Goal: Task Accomplishment & Management: Manage account settings

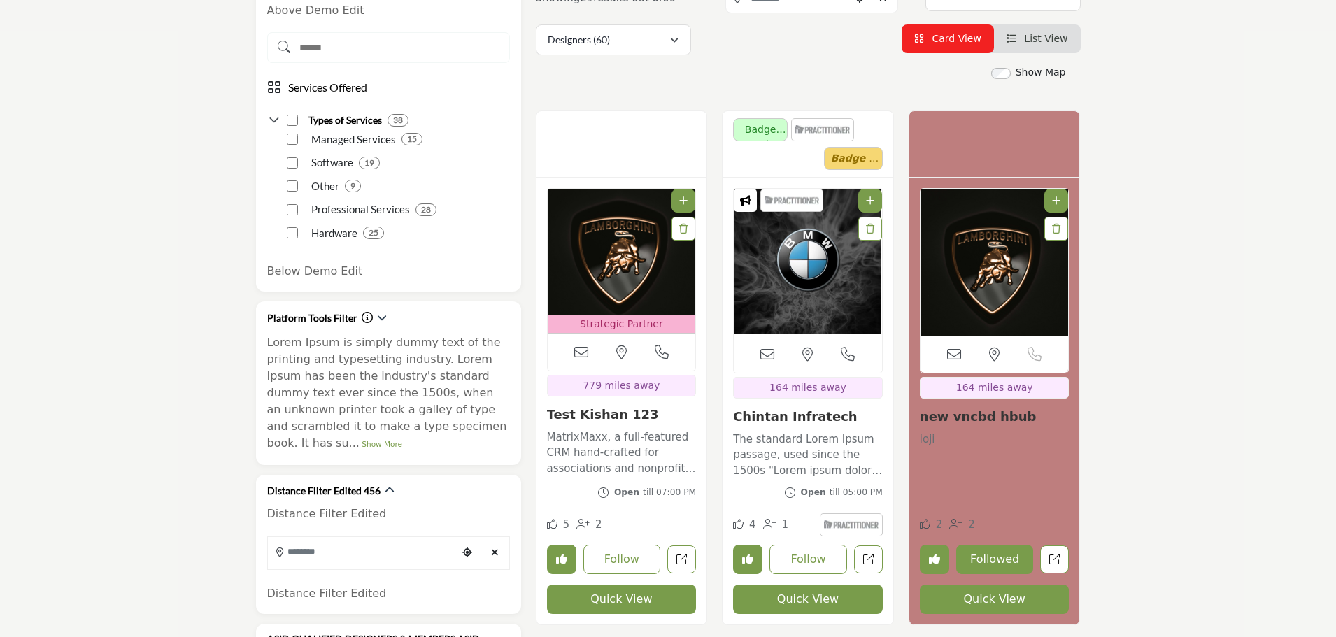
scroll to position [350, 0]
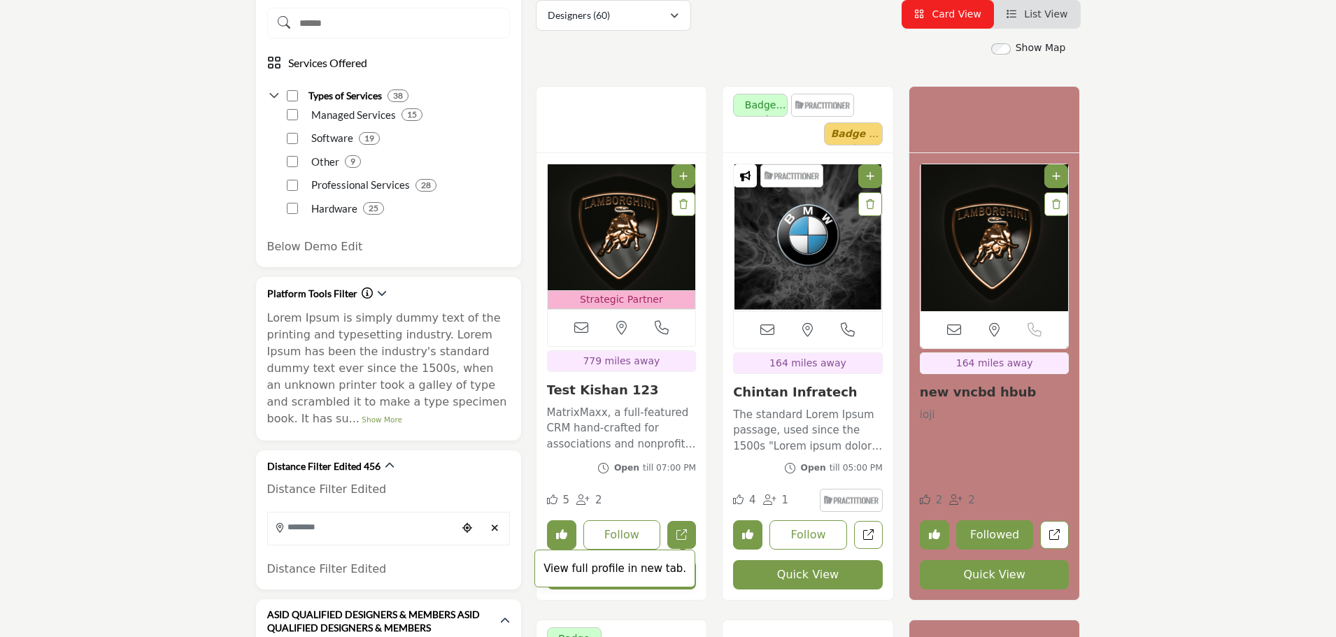
click at [682, 536] on icon "Open test-kishan in new tab" at bounding box center [682, 535] width 10 height 10
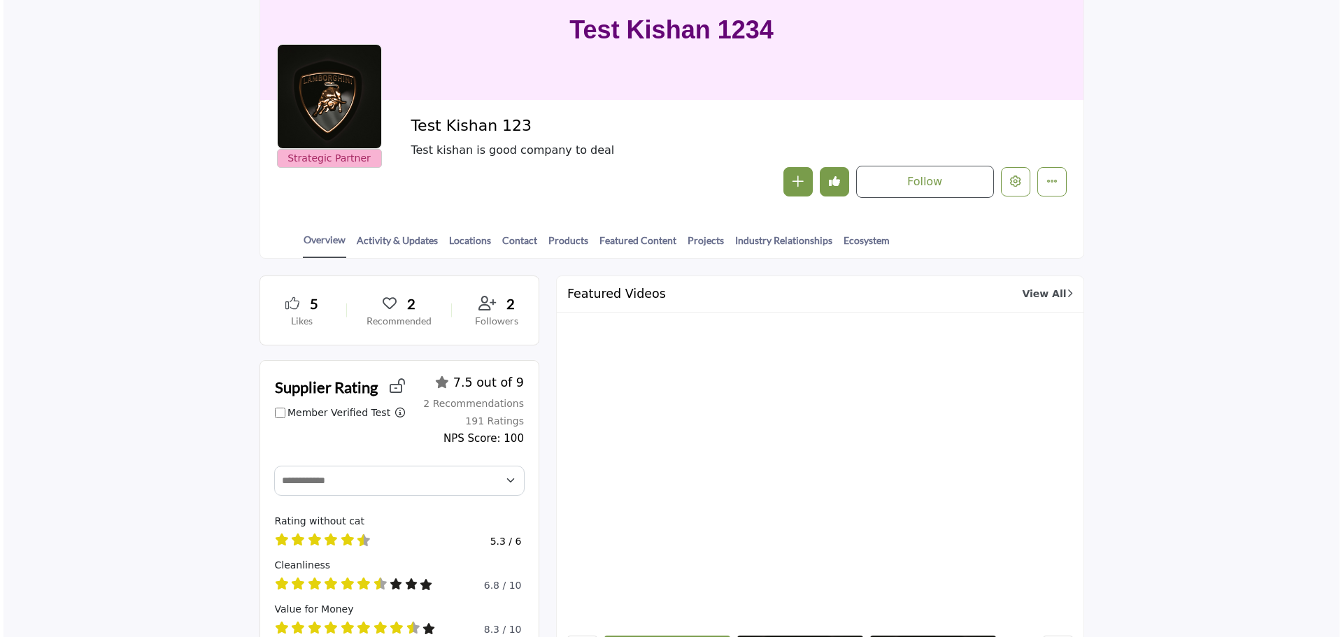
scroll to position [140, 0]
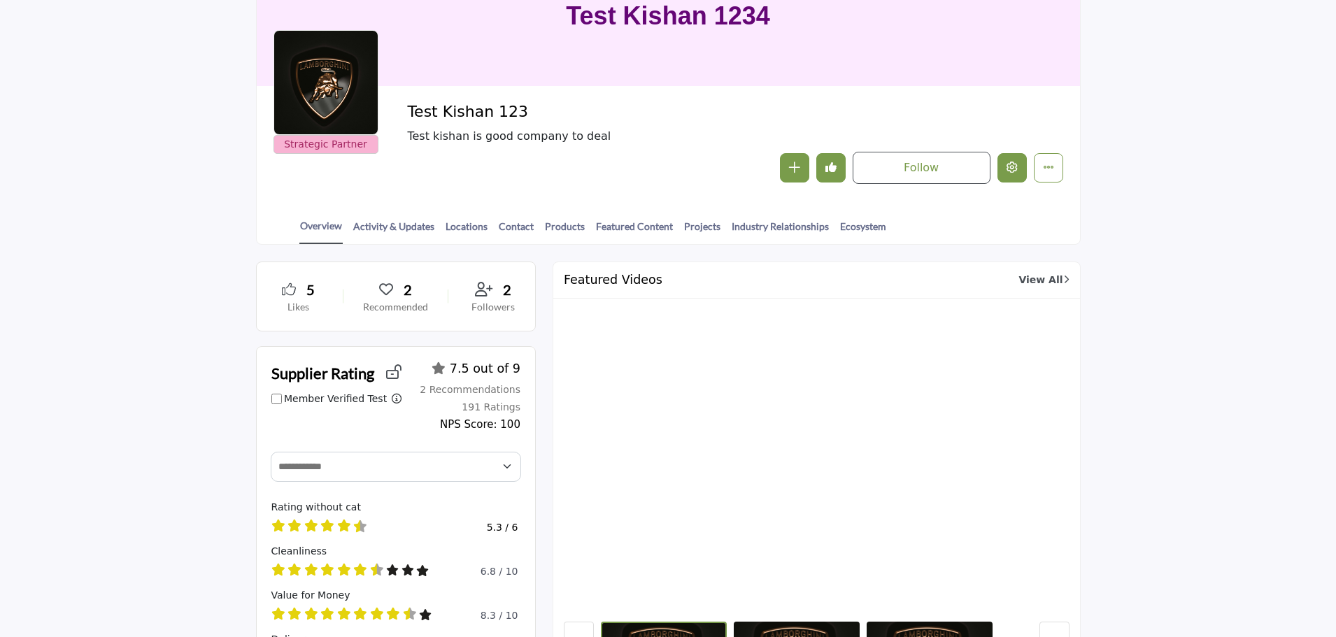
click at [1007, 173] on icon "Edit company" at bounding box center [1012, 167] width 11 height 11
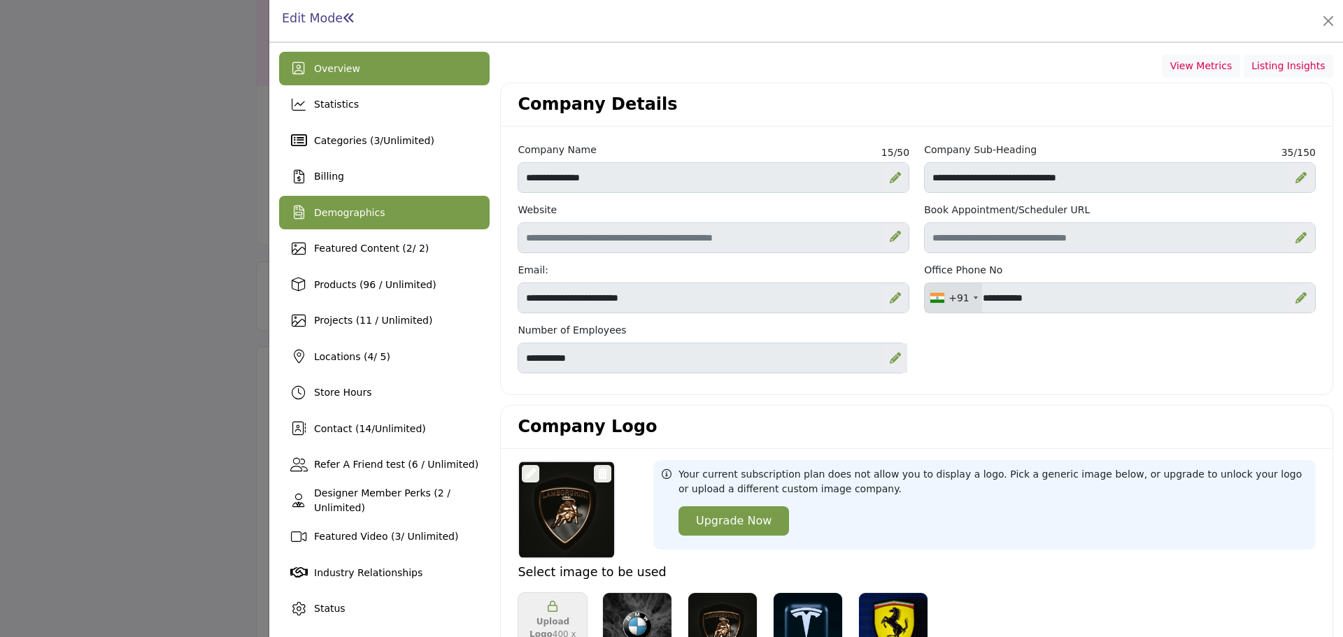
click at [344, 211] on span "Demographics" at bounding box center [349, 212] width 71 height 11
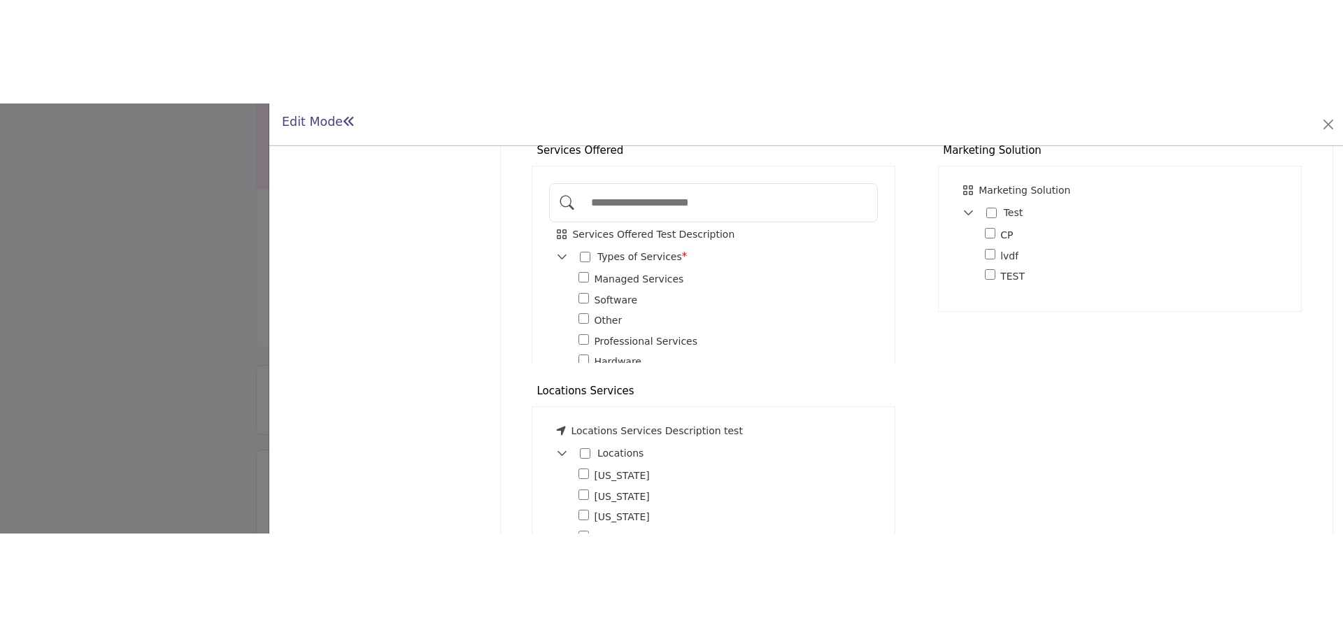
scroll to position [917, 0]
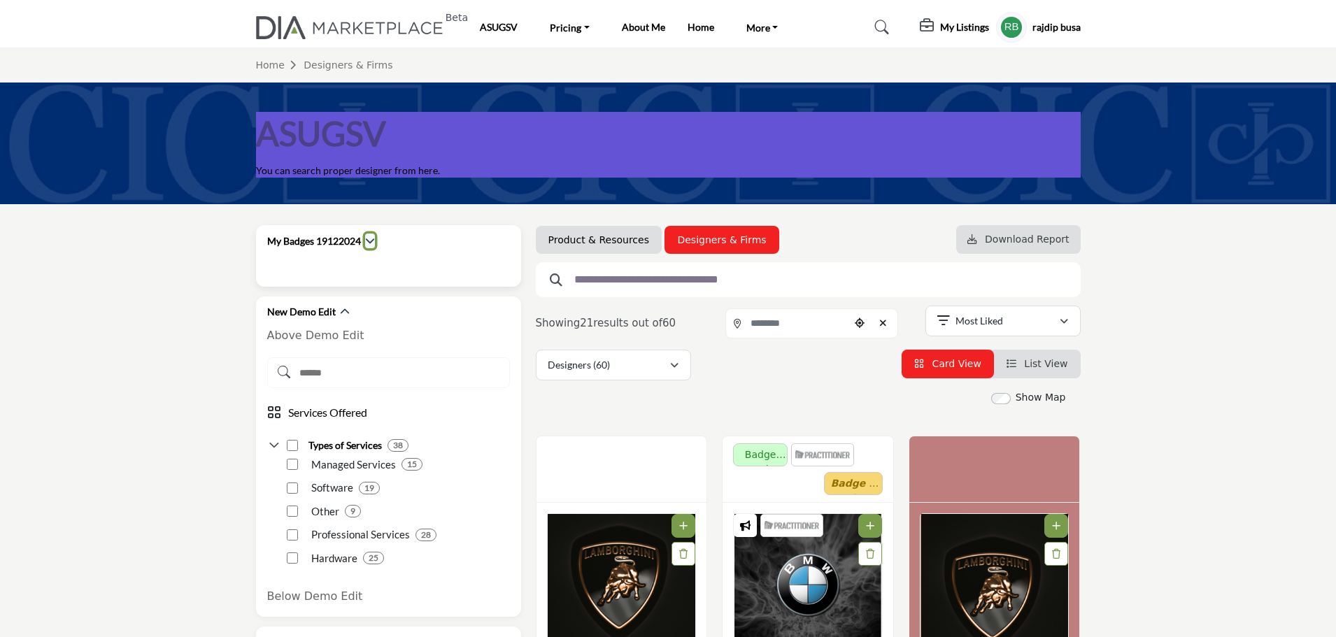
click at [374, 237] on icon "button" at bounding box center [370, 241] width 10 height 10
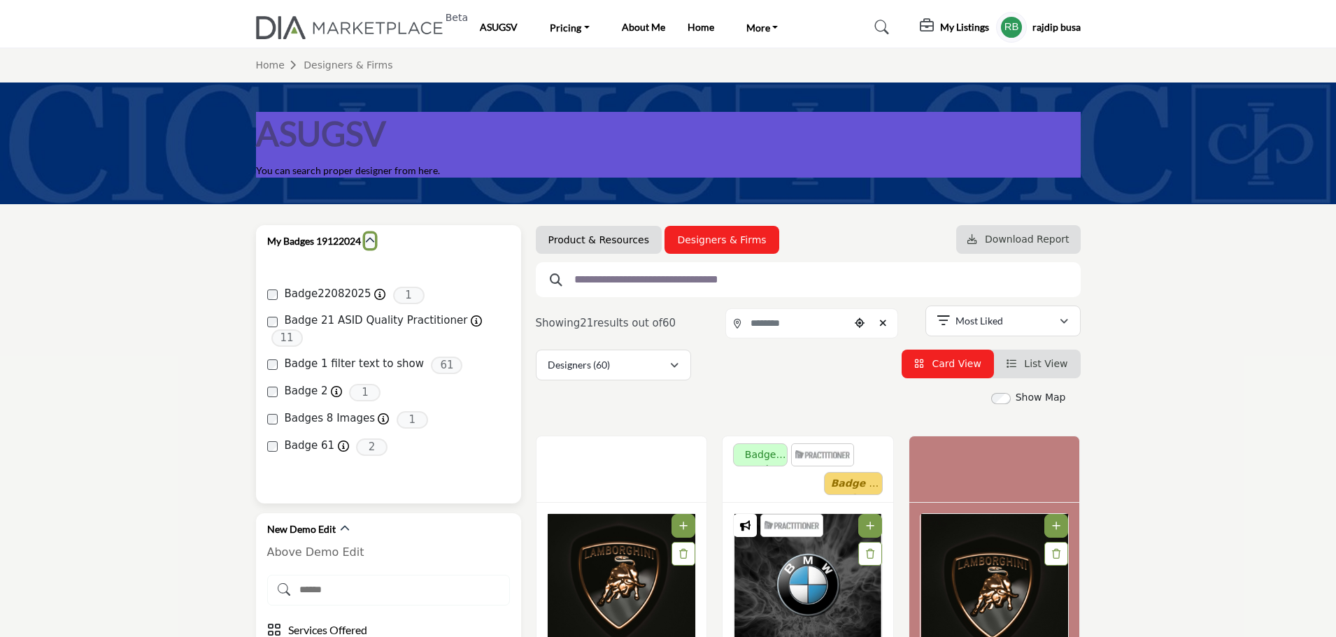
click at [374, 237] on icon "button" at bounding box center [370, 241] width 10 height 10
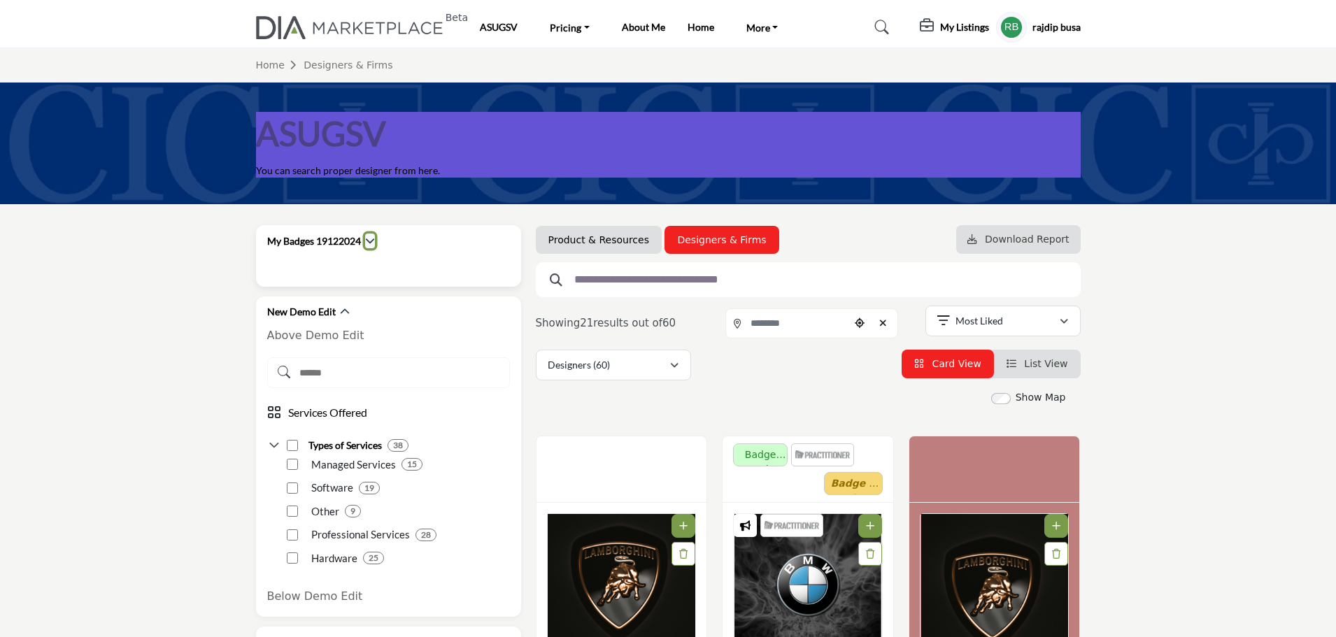
click at [374, 237] on icon "button" at bounding box center [370, 241] width 10 height 10
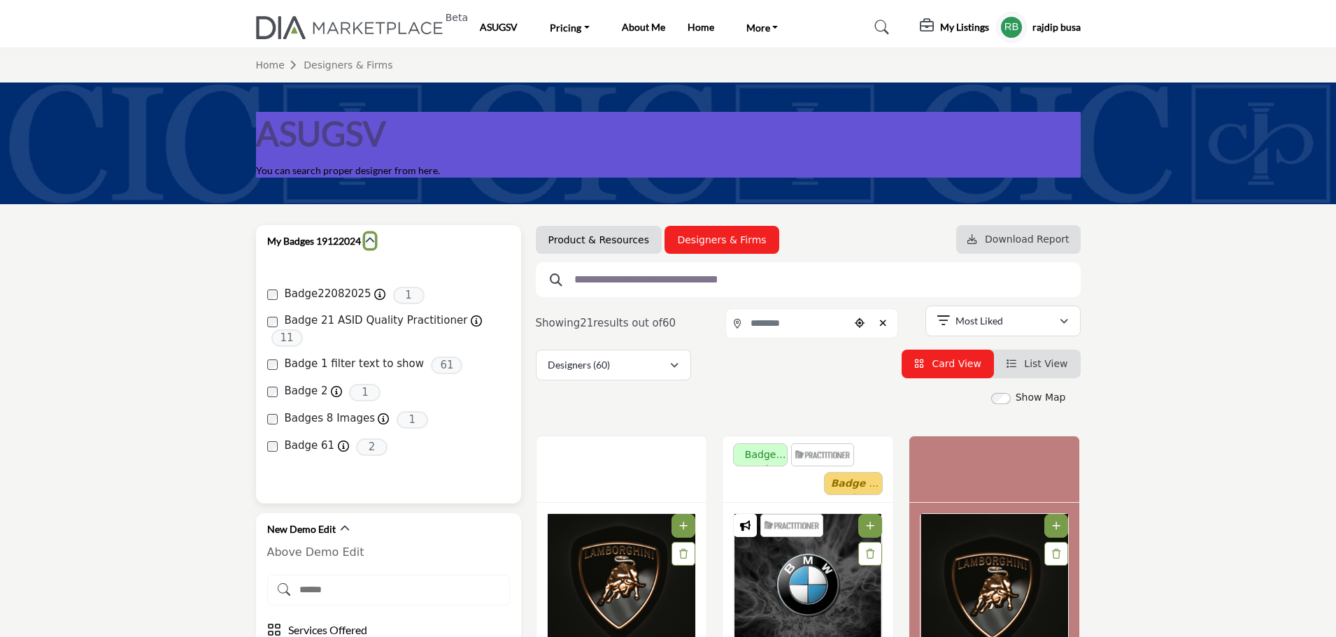
click at [368, 246] on icon "button" at bounding box center [370, 241] width 10 height 10
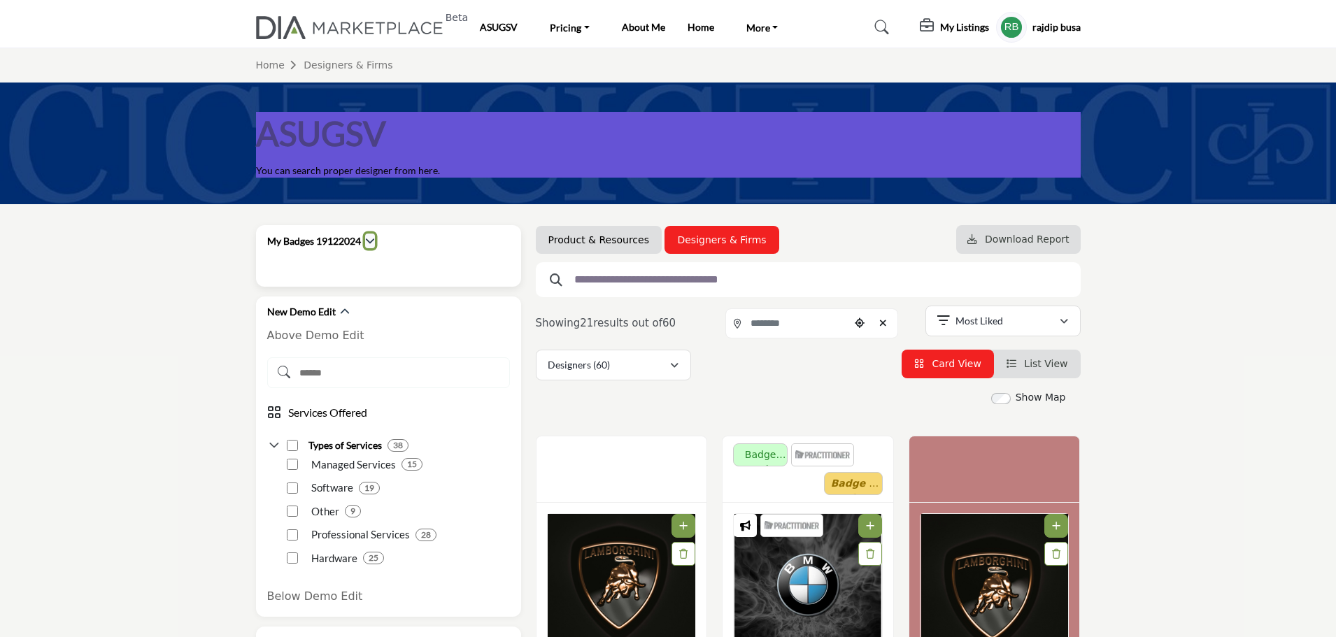
click at [372, 239] on icon "button" at bounding box center [370, 241] width 10 height 10
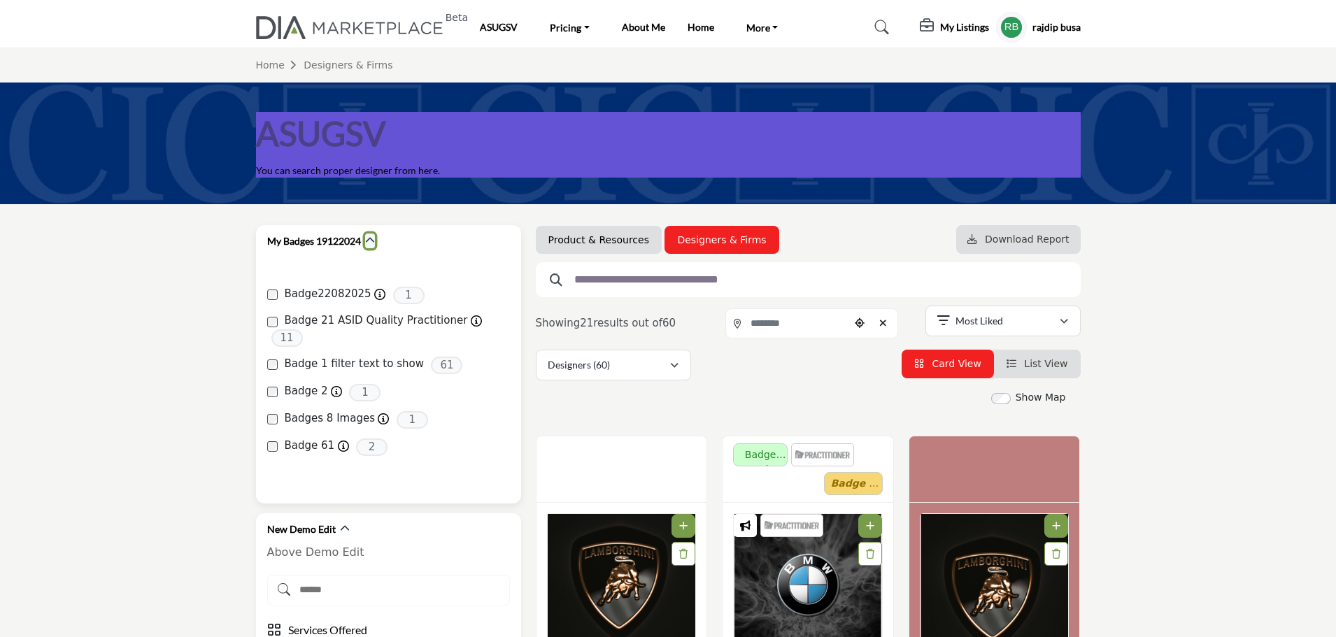
click at [372, 239] on icon "button" at bounding box center [370, 241] width 10 height 10
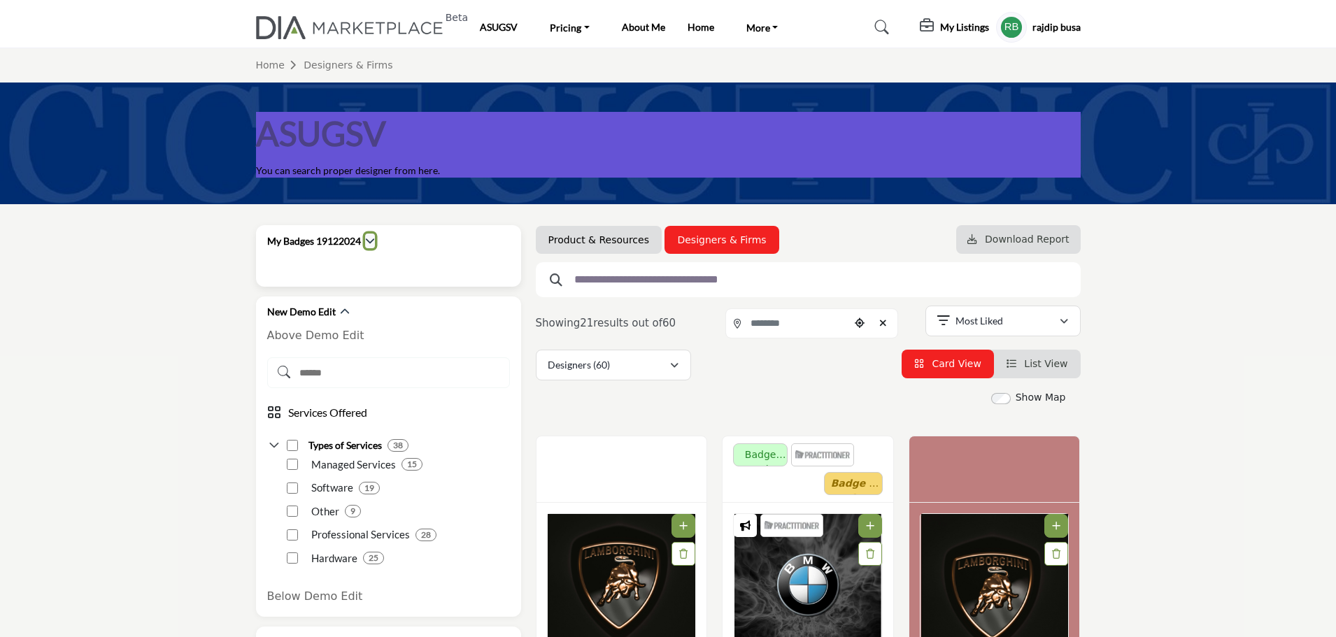
click at [372, 239] on icon "button" at bounding box center [370, 241] width 10 height 10
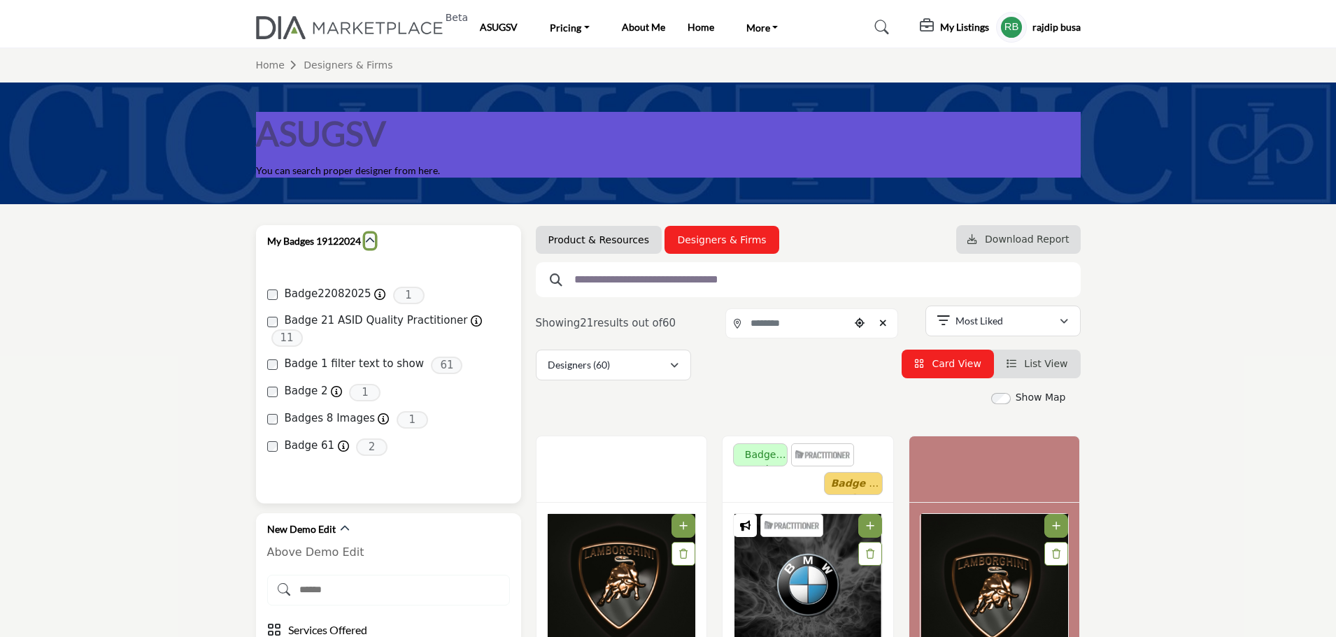
click at [372, 239] on icon "button" at bounding box center [370, 241] width 10 height 10
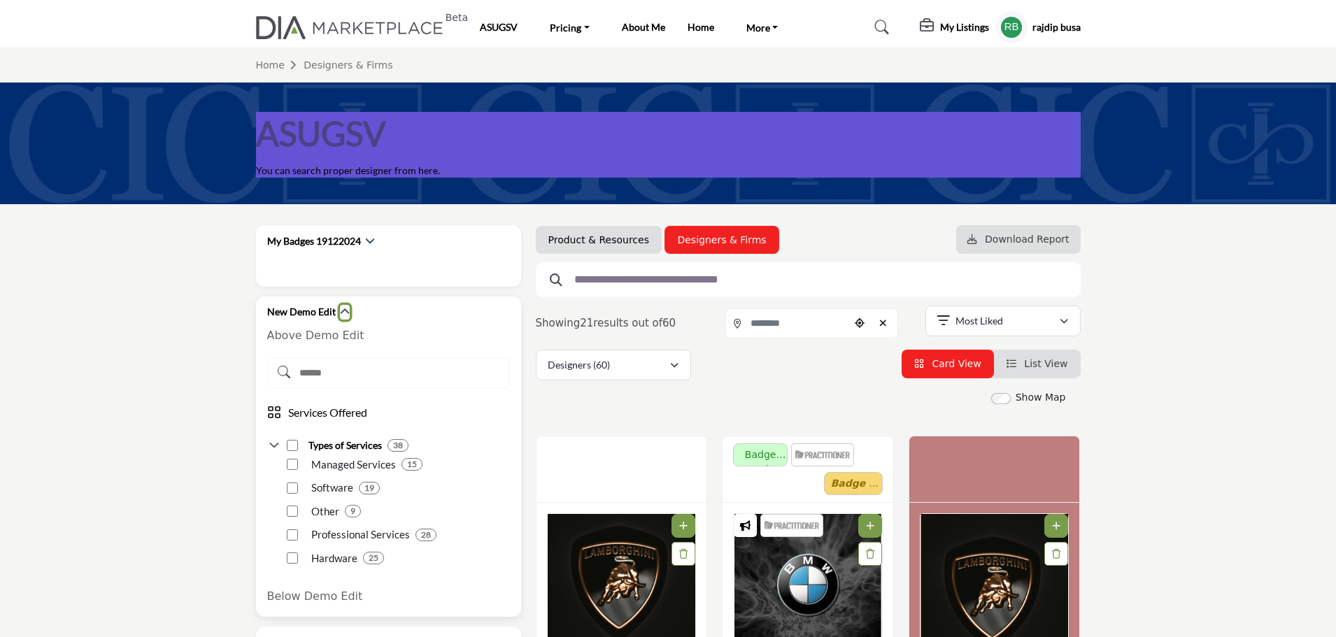
click at [342, 309] on icon "button" at bounding box center [345, 312] width 10 height 10
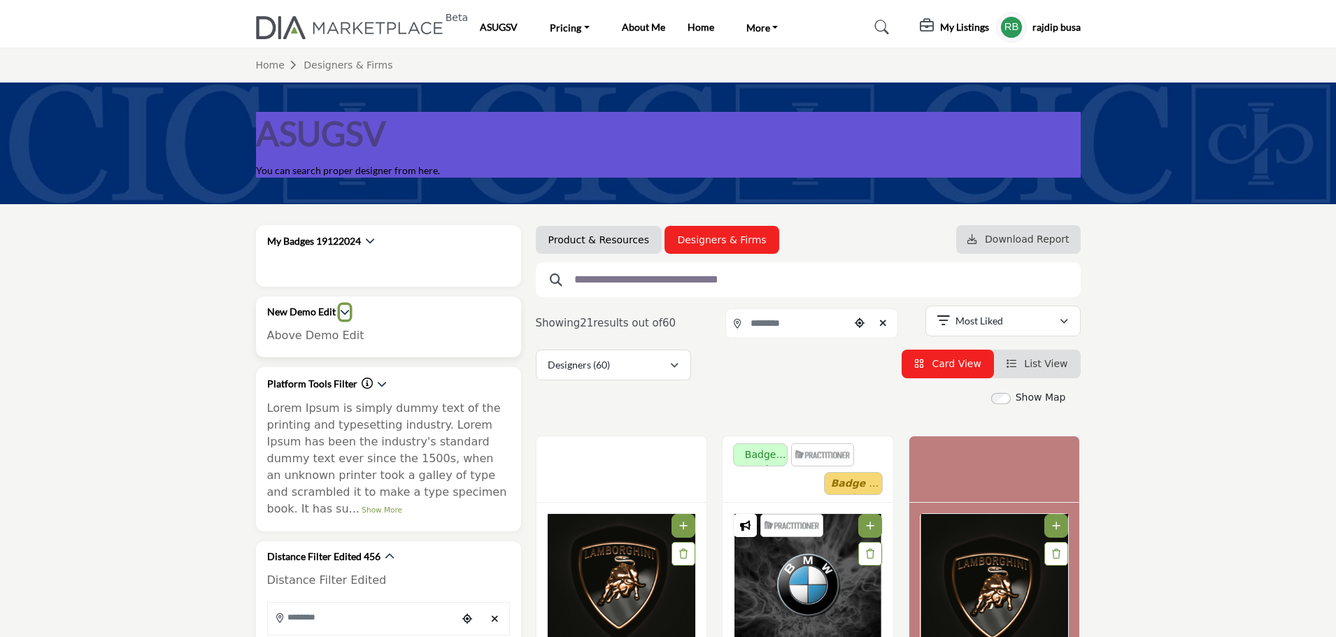
click at [342, 309] on icon "button" at bounding box center [345, 312] width 10 height 10
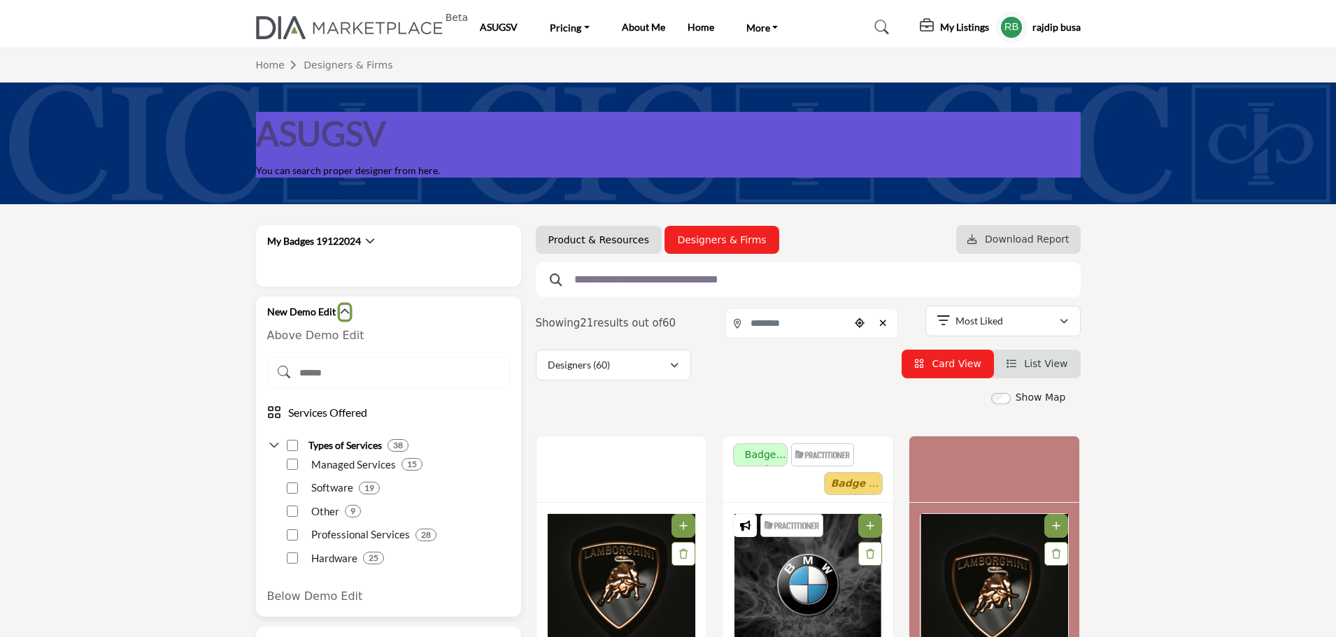
click at [344, 314] on icon "button" at bounding box center [345, 312] width 10 height 10
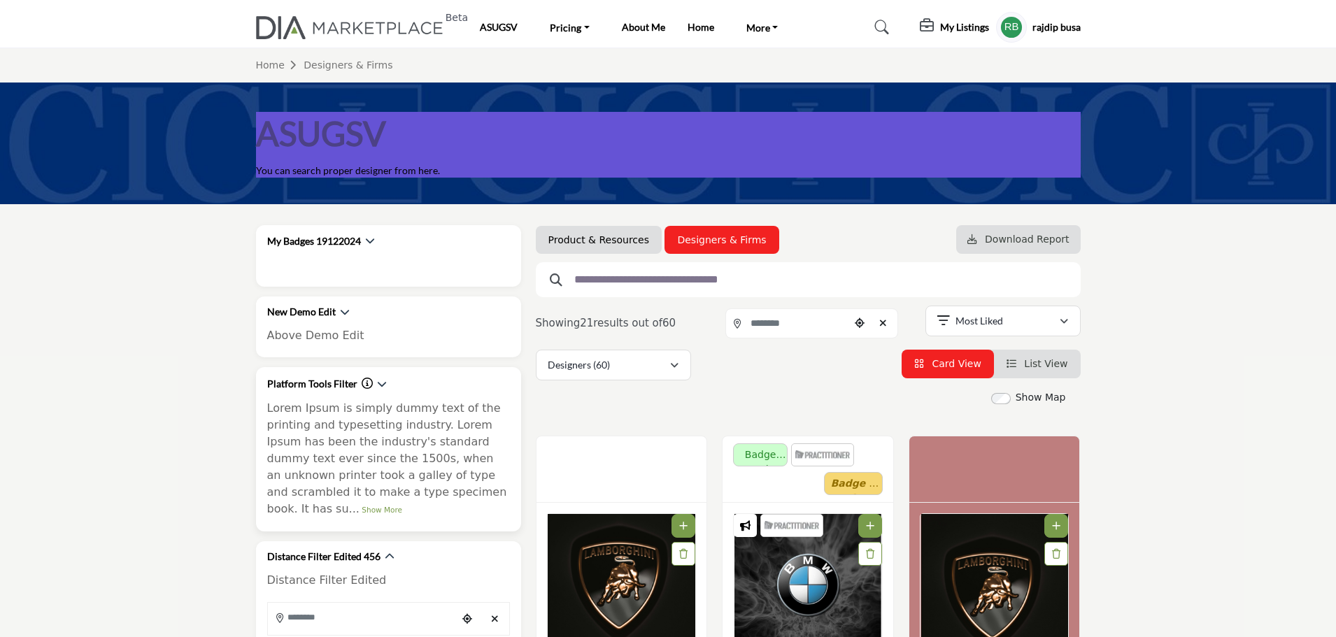
click at [446, 488] on p "Lorem Ipsum is simply dummy text of the printing and typesetting industry. Lore…" at bounding box center [388, 459] width 243 height 118
click at [402, 506] on link "Show More" at bounding box center [382, 510] width 41 height 8
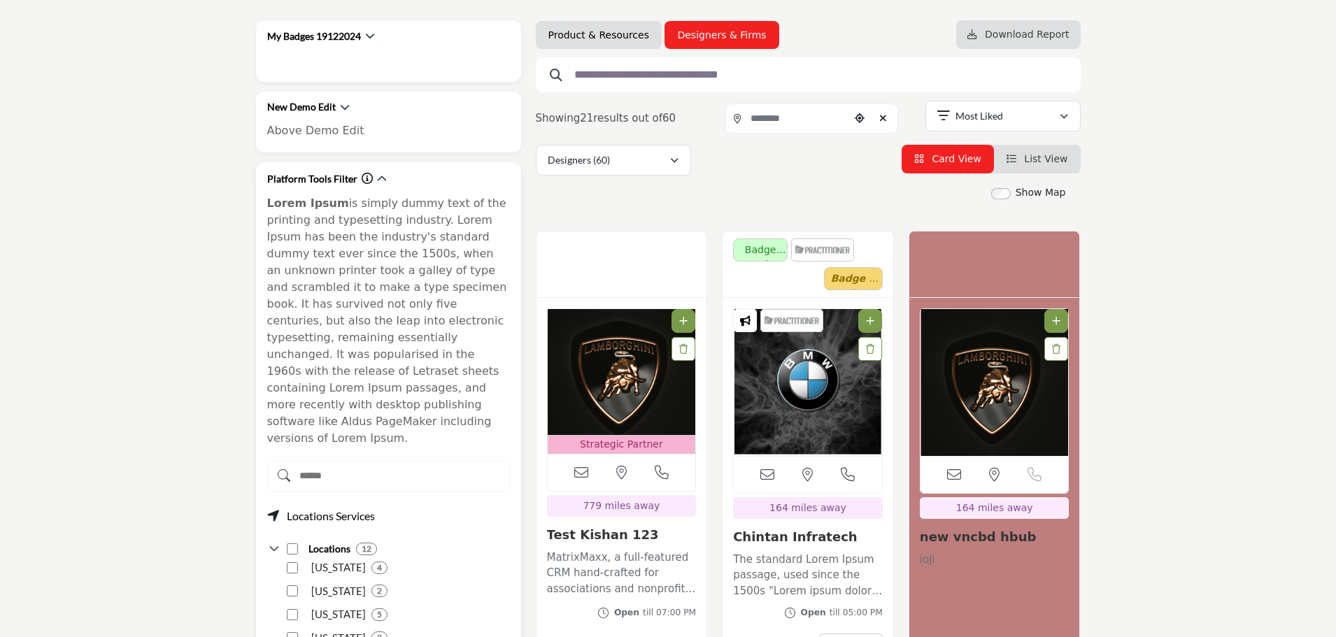
scroll to position [210, 0]
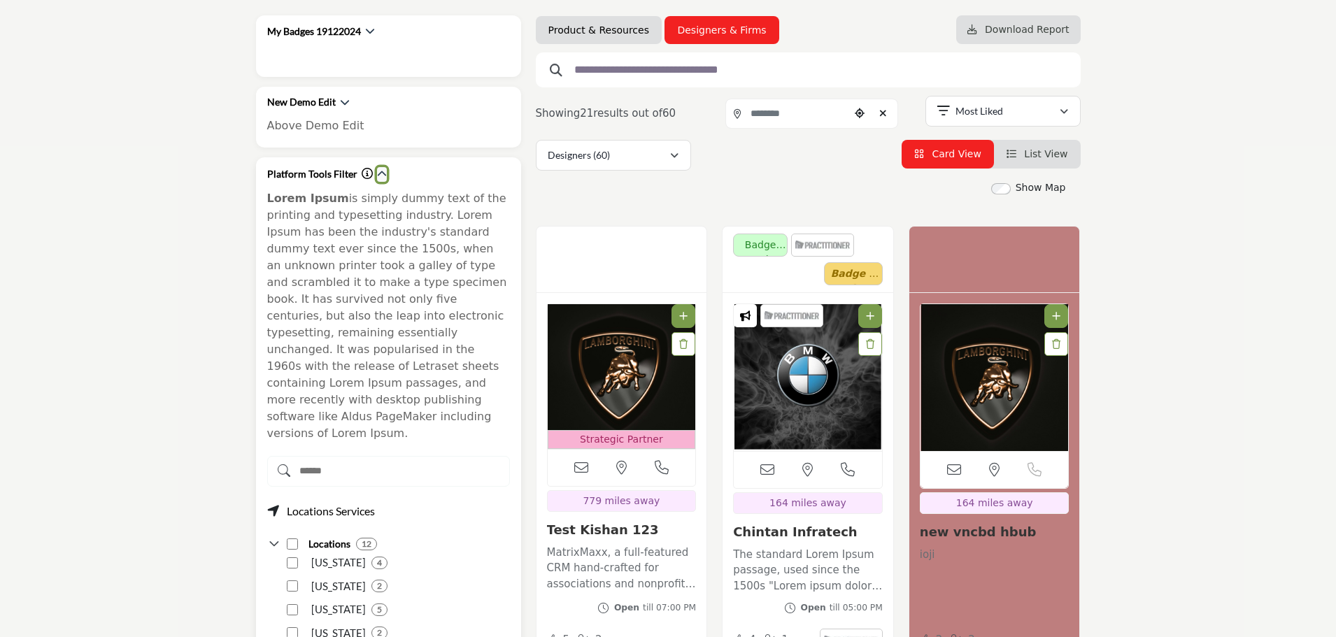
click at [380, 176] on icon "button" at bounding box center [382, 174] width 10 height 10
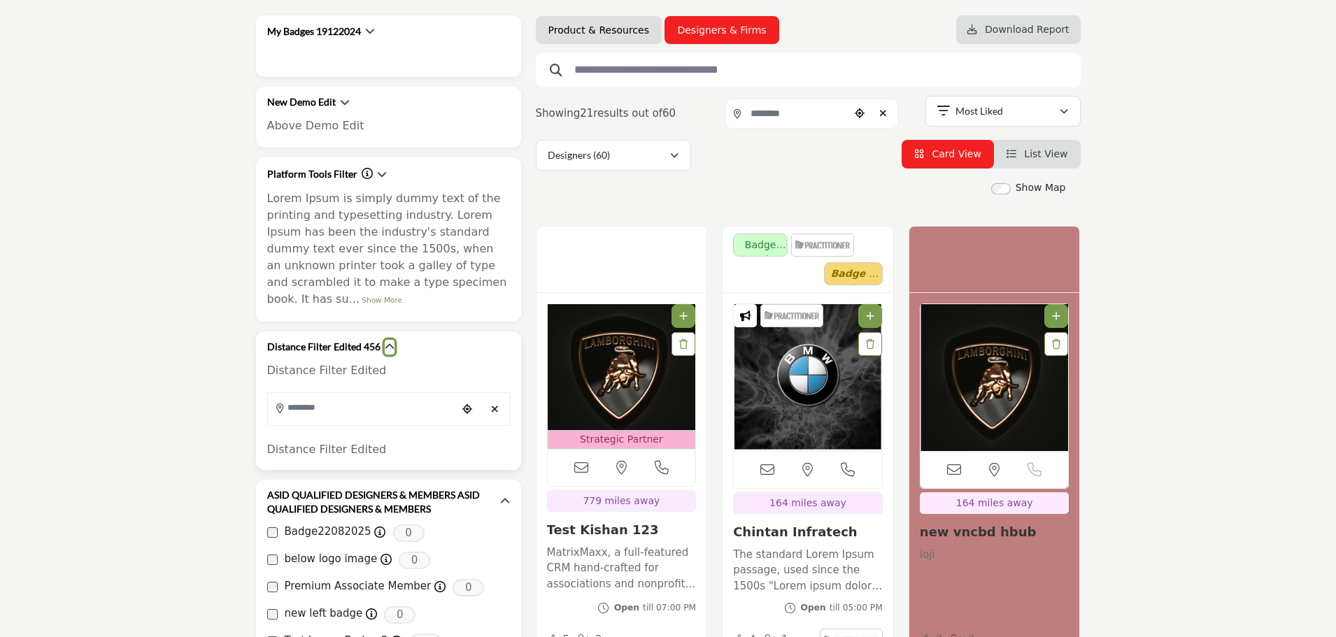
click at [391, 342] on icon "button" at bounding box center [390, 347] width 10 height 10
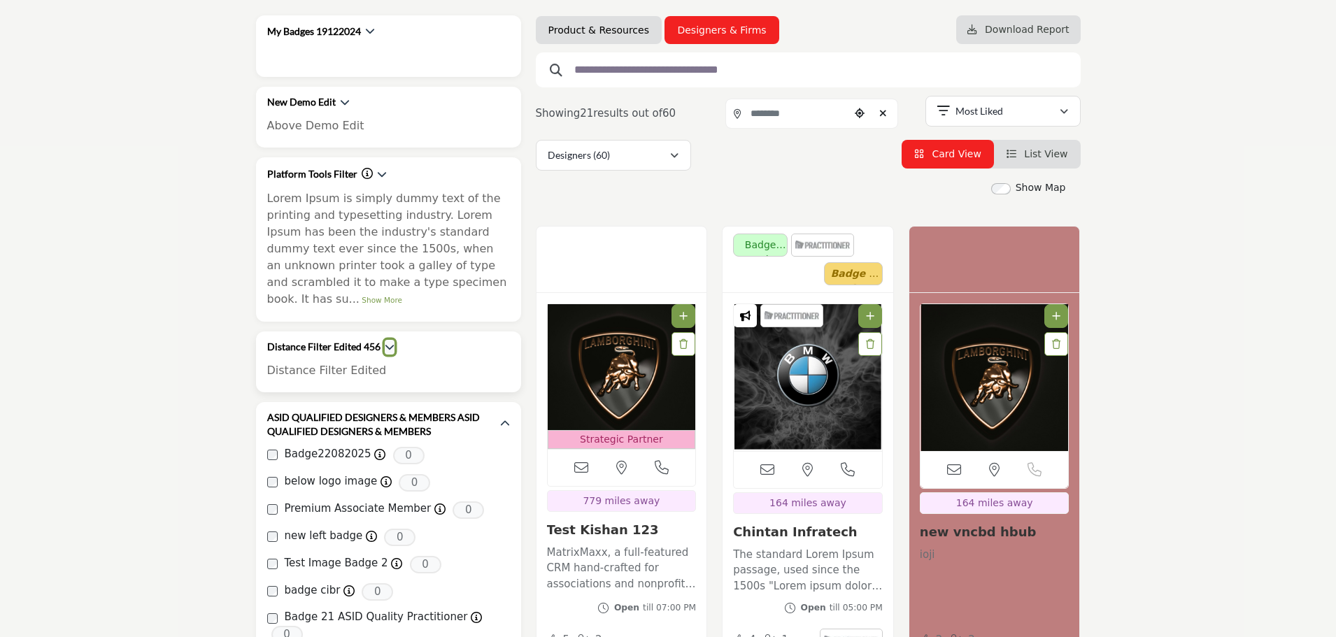
click at [391, 342] on icon "button" at bounding box center [390, 347] width 10 height 10
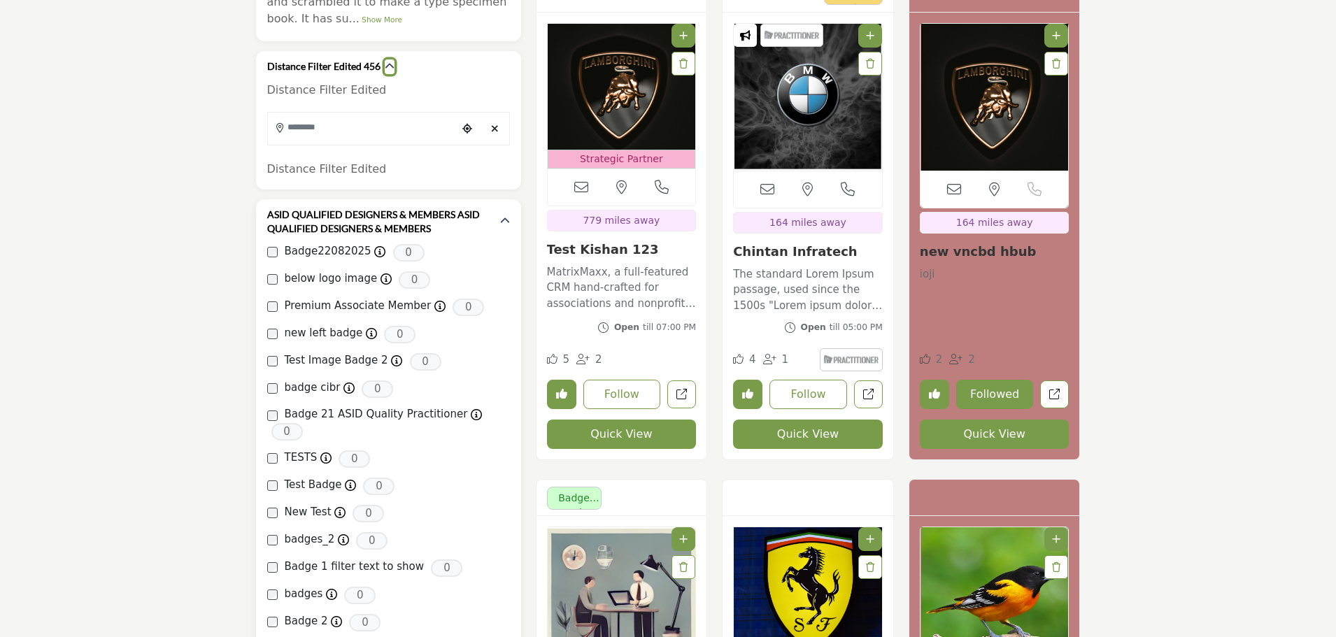
scroll to position [490, 0]
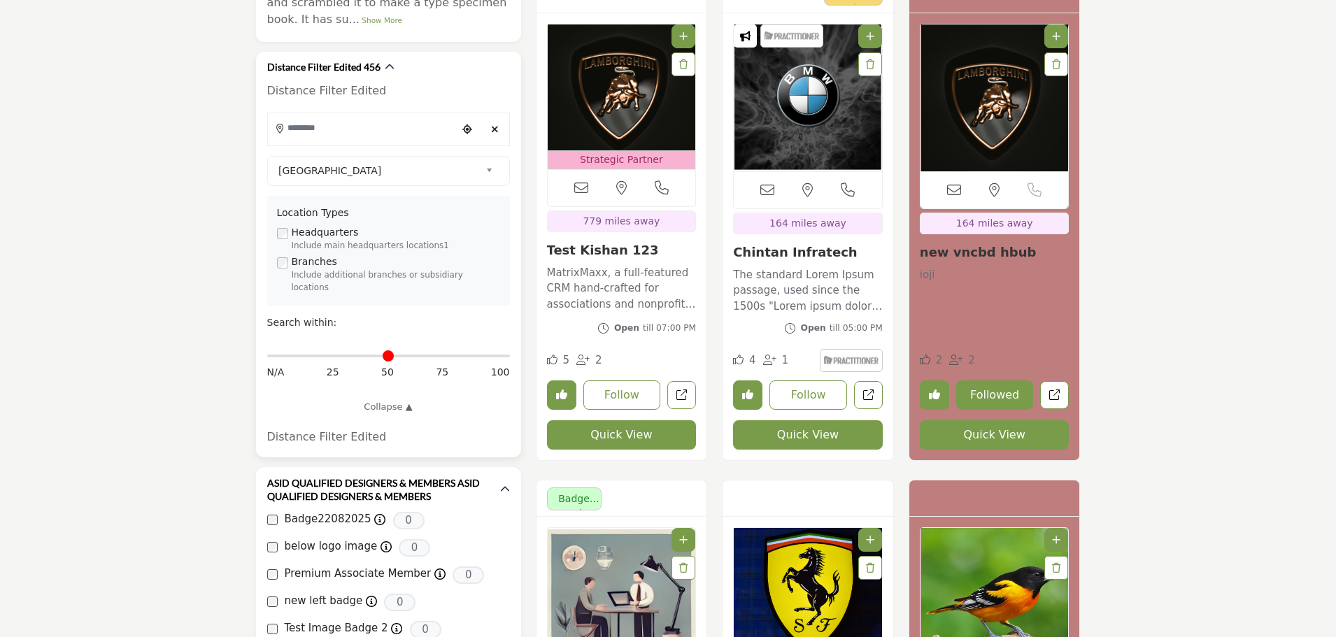
click at [344, 115] on input "Search Location" at bounding box center [362, 128] width 189 height 27
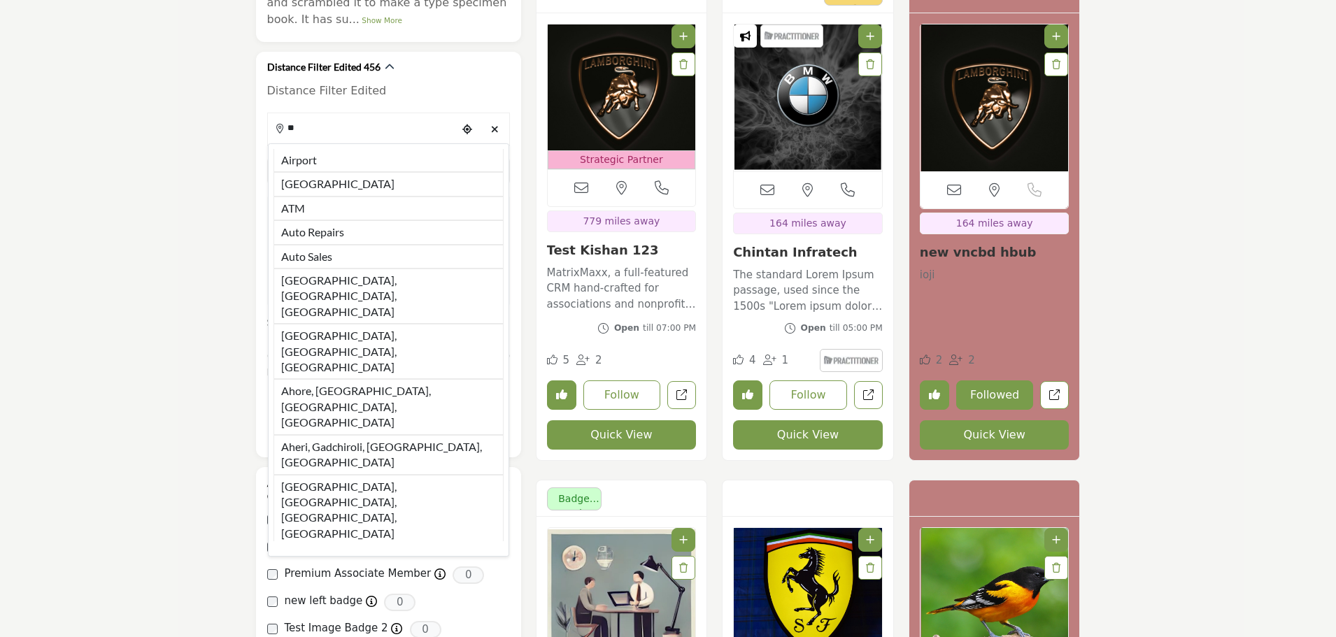
type input "**"
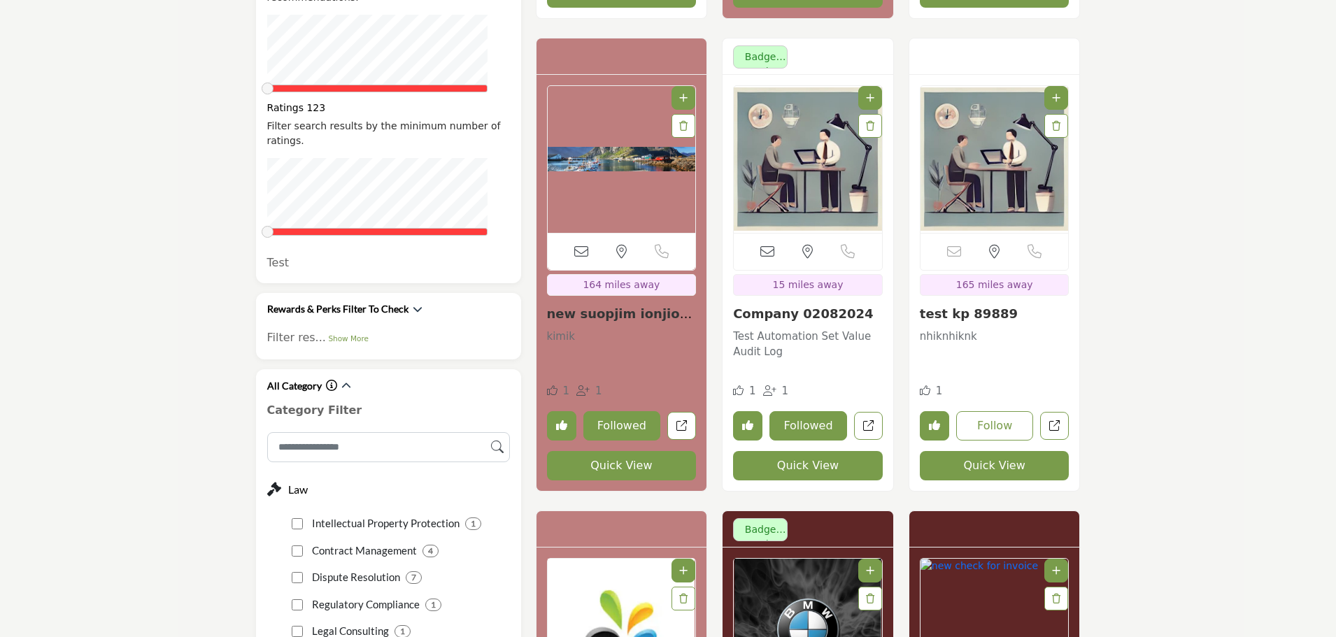
scroll to position [2206, 0]
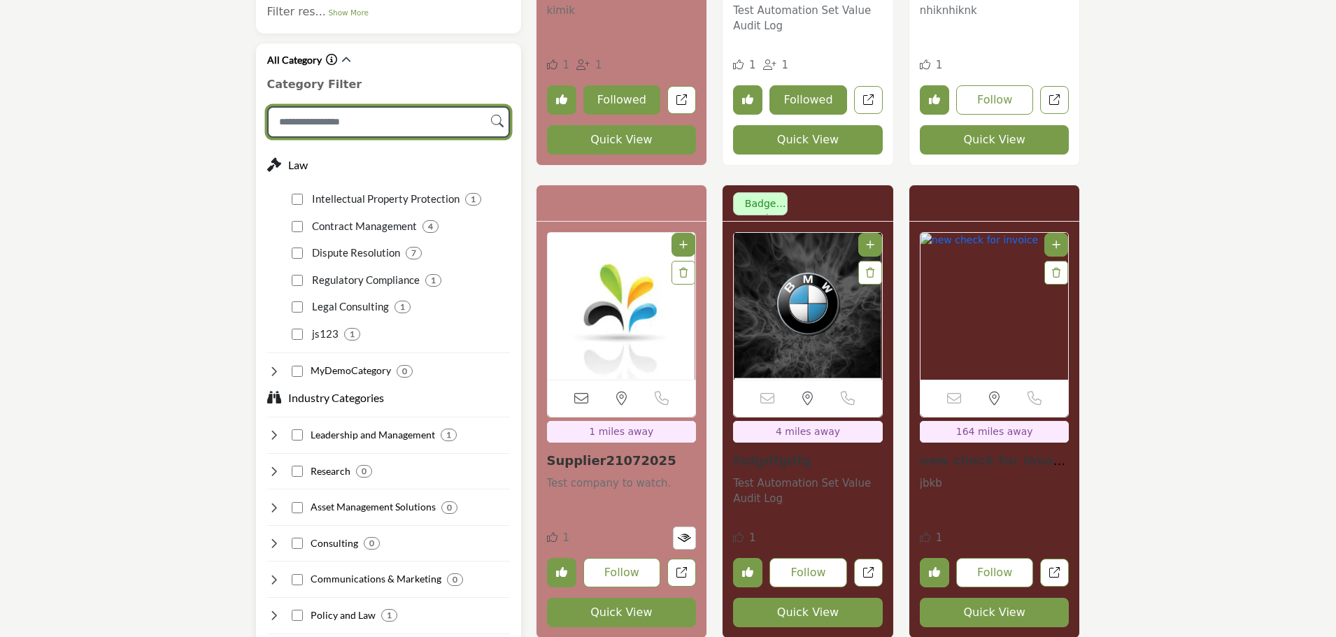
click at [386, 106] on input "Search Category" at bounding box center [388, 121] width 243 height 31
type input "**"
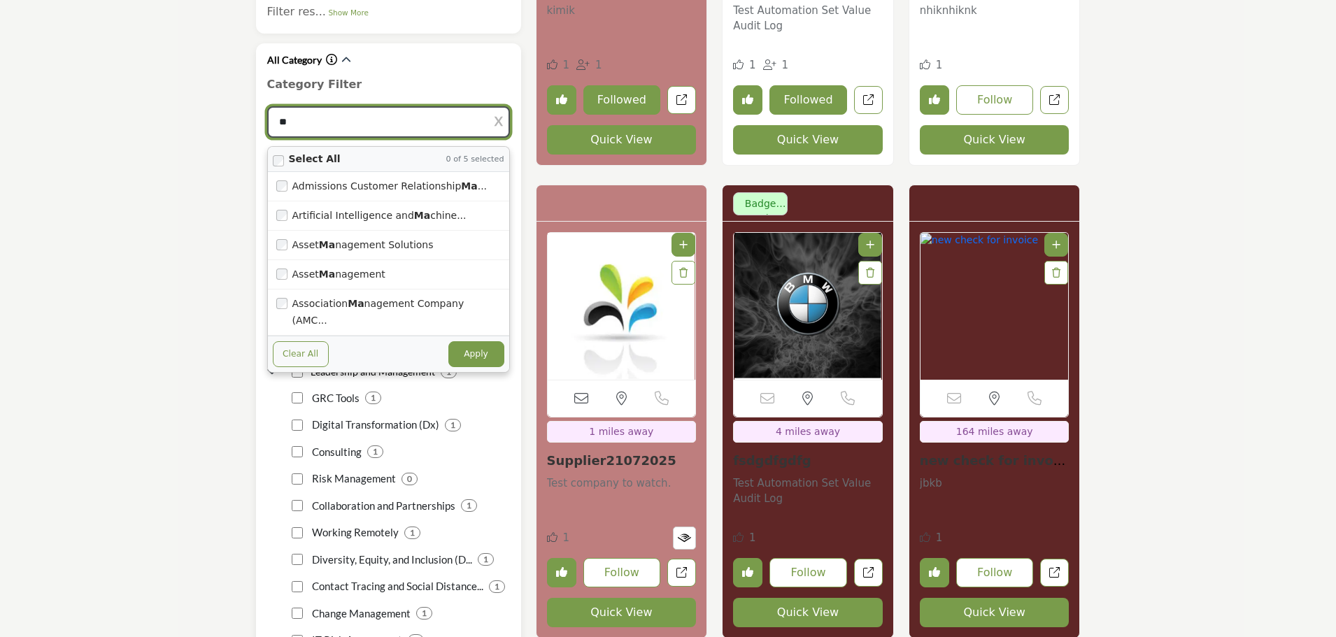
click at [305, 341] on button "Clear All" at bounding box center [301, 353] width 56 height 25
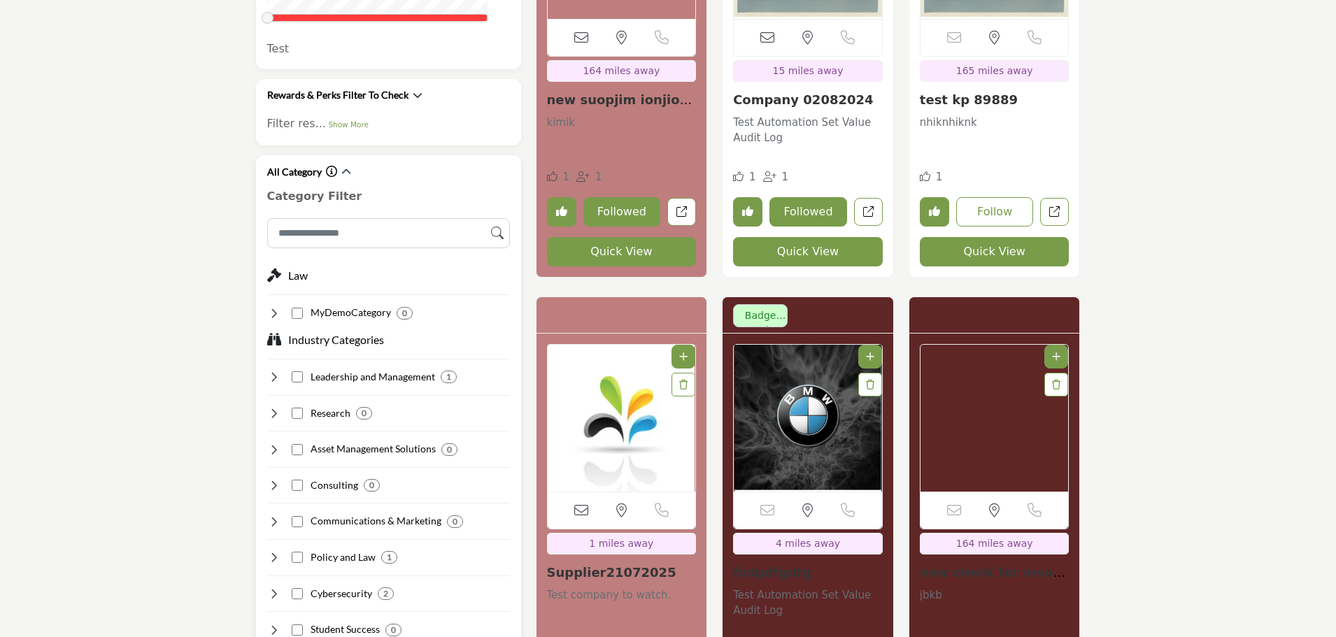
scroll to position [0, 0]
